Goal: Task Accomplishment & Management: Complete application form

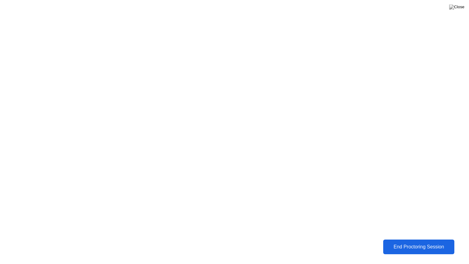
click at [395, 241] on button "End Proctoring Session" at bounding box center [418, 246] width 71 height 15
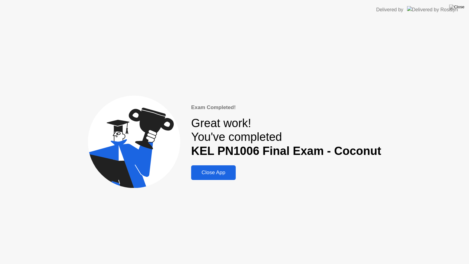
click at [219, 172] on div "Close App" at bounding box center [213, 172] width 41 height 6
